Goal: Information Seeking & Learning: Learn about a topic

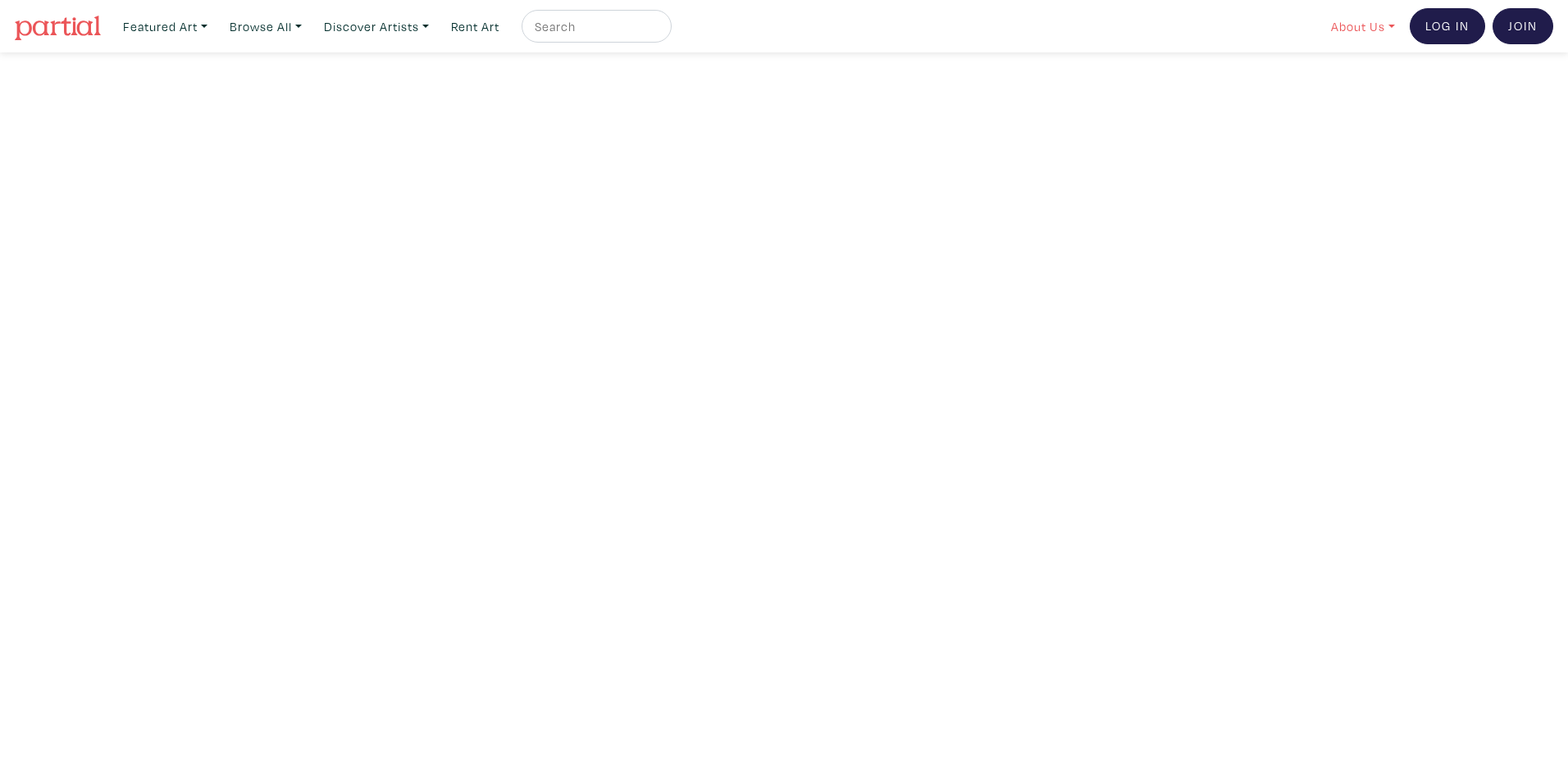
click at [1335, 23] on link "About Us" at bounding box center [1362, 26] width 79 height 34
click at [1372, 69] on link "About Us" at bounding box center [1406, 75] width 135 height 15
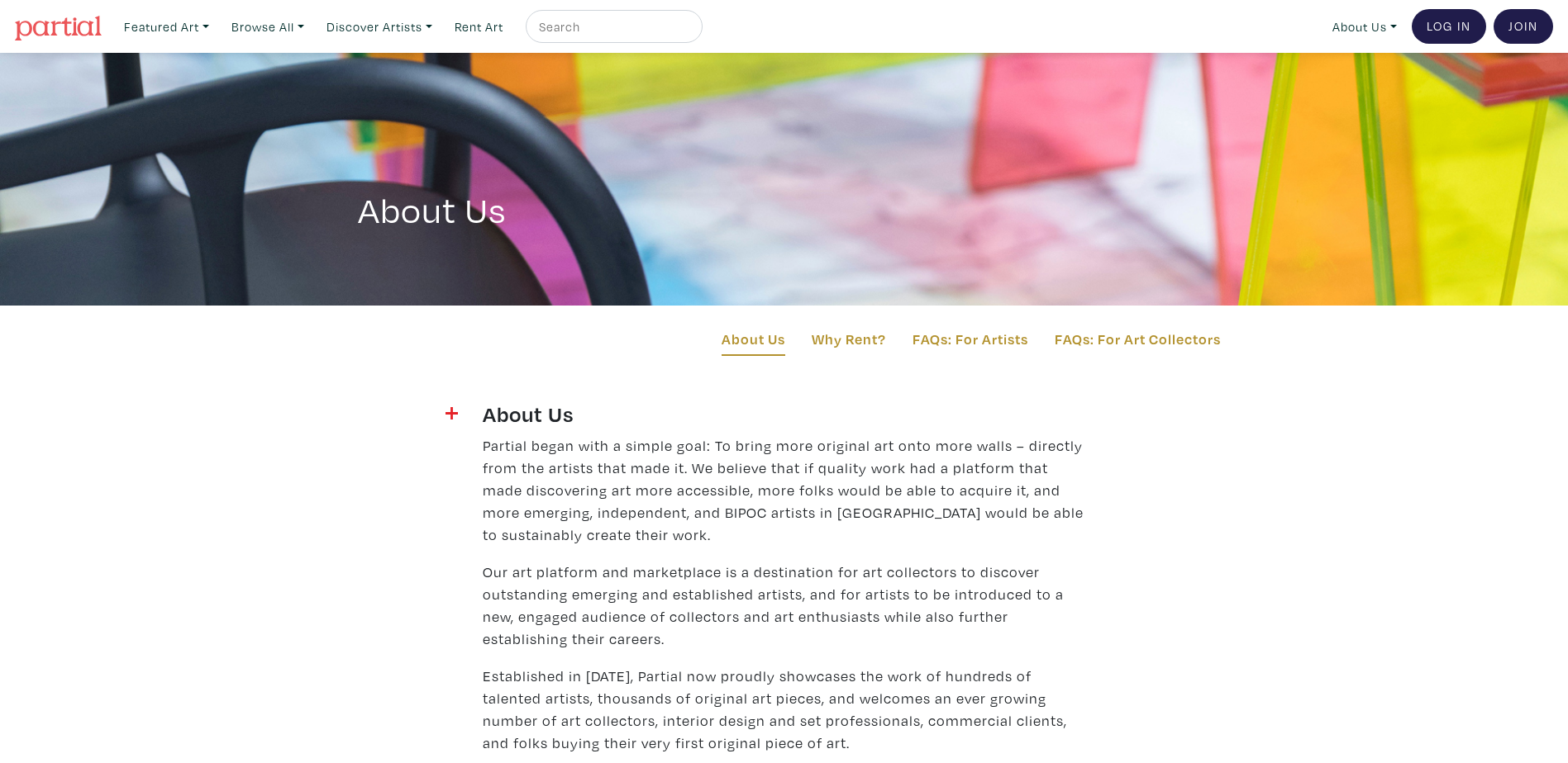
click at [861, 475] on p "Partial began with a simple goal: To bring more original art onto more walls – …" at bounding box center [784, 490] width 604 height 112
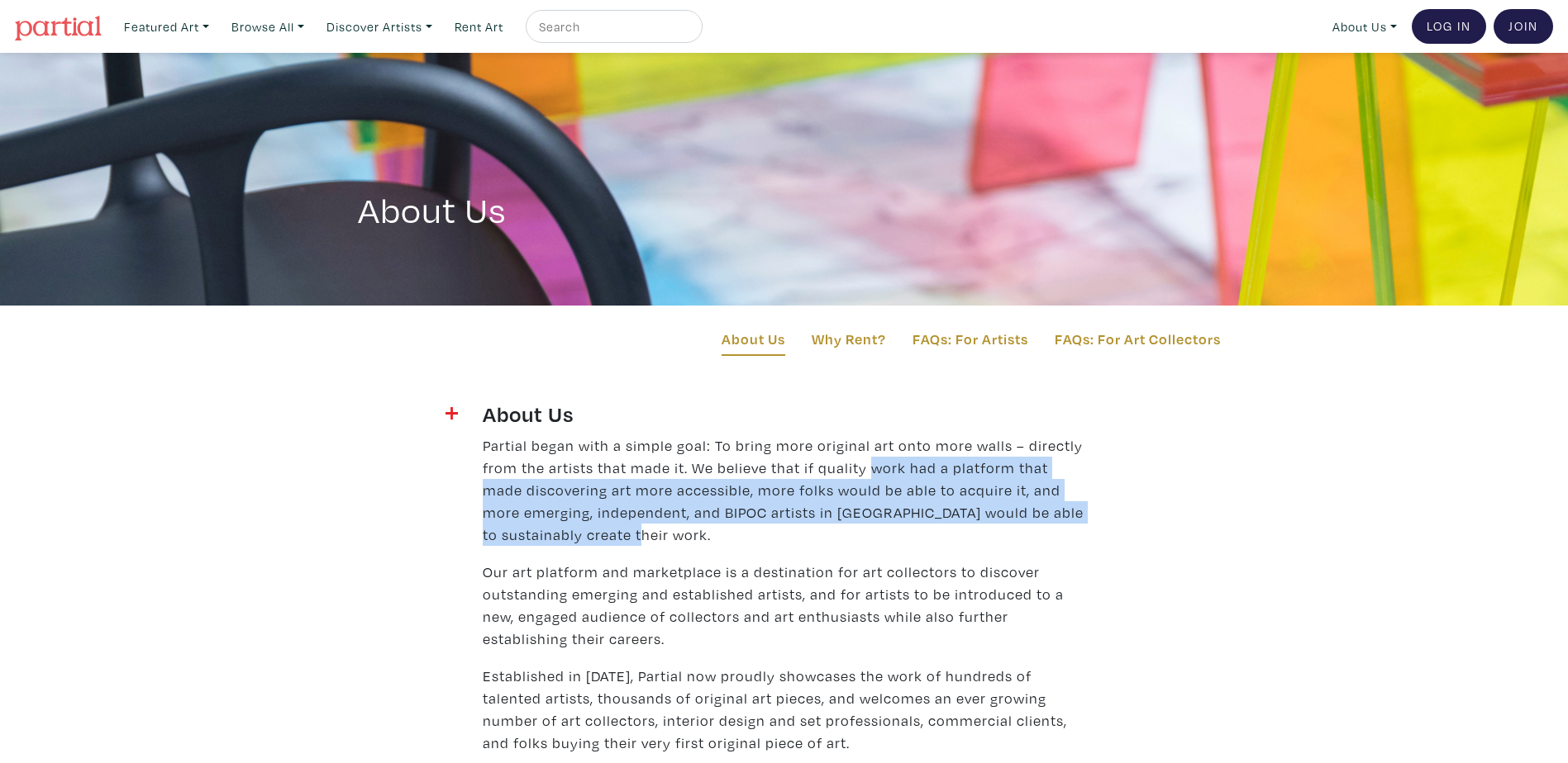
drag, startPoint x: 859, startPoint y: 467, endPoint x: 894, endPoint y: 526, distance: 68.6
click at [894, 526] on p "Partial began with a simple goal: To bring more original art onto more walls – …" at bounding box center [784, 490] width 604 height 112
drag, startPoint x: 894, startPoint y: 526, endPoint x: 886, endPoint y: 498, distance: 29.1
copy p "work had a platform that made discovering art more accessible, more folks would…"
